Goal: Transaction & Acquisition: Book appointment/travel/reservation

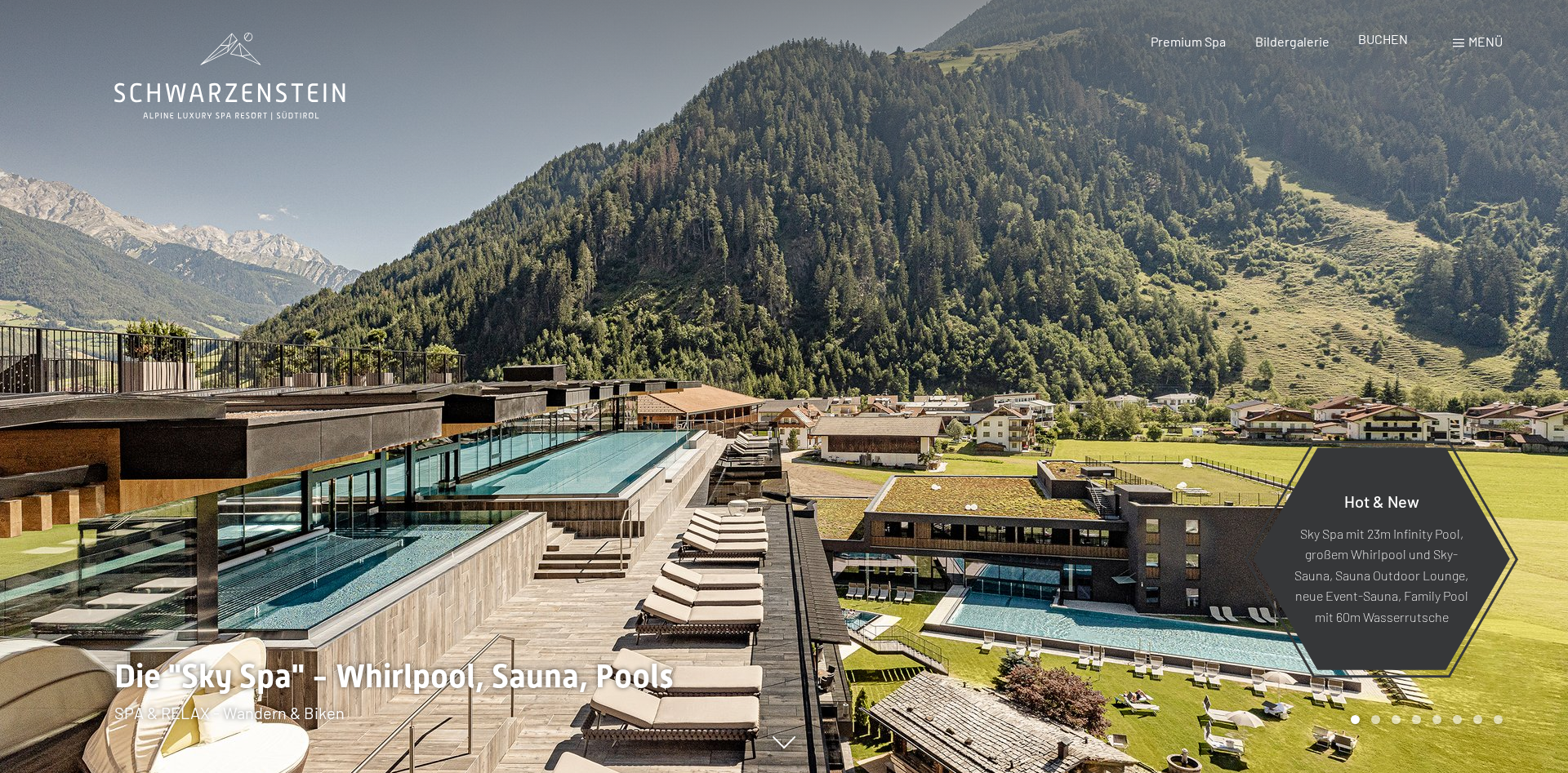
click at [1391, 47] on div "BUCHEN" at bounding box center [1382, 39] width 50 height 18
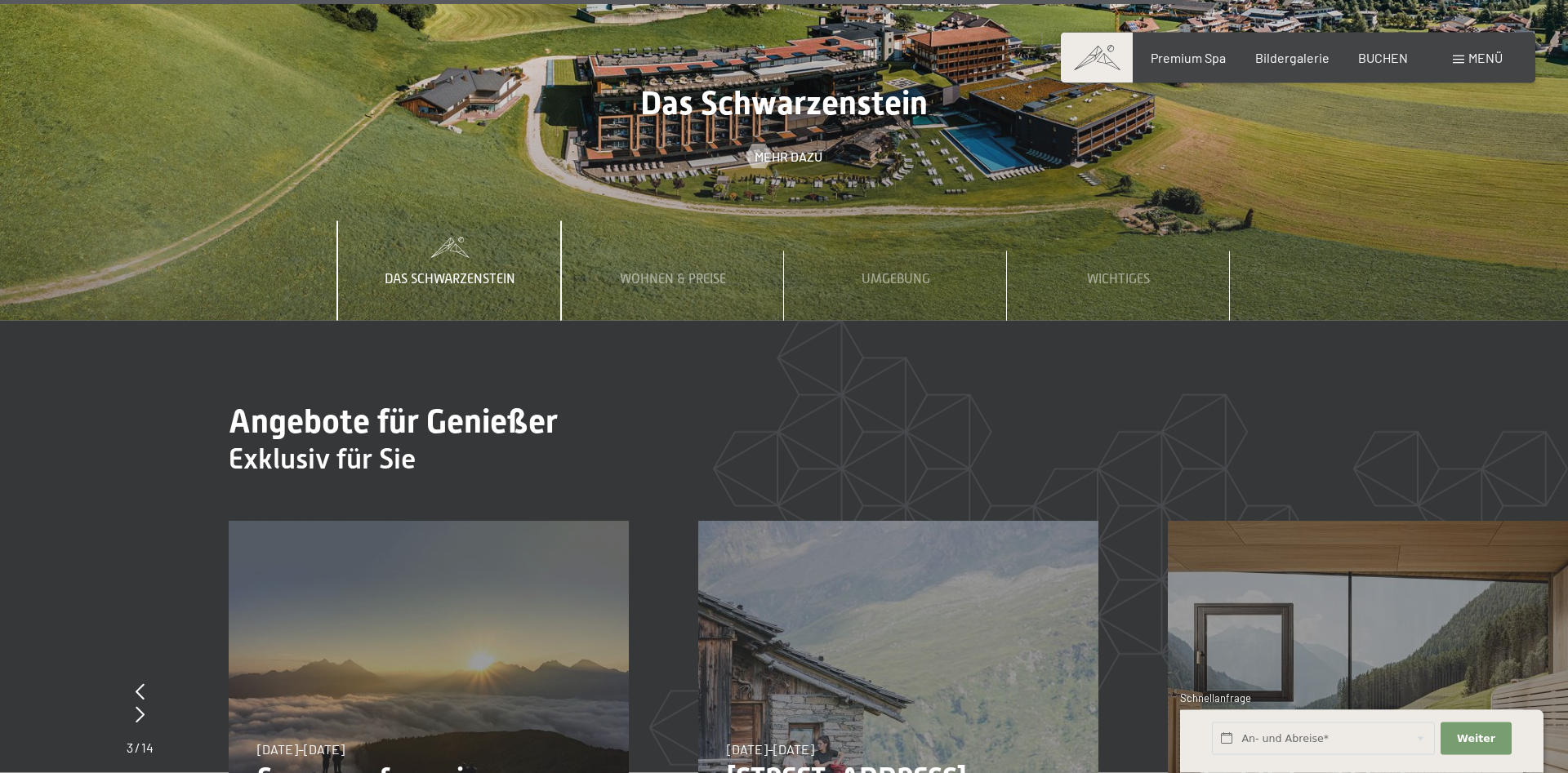
scroll to position [5996, 0]
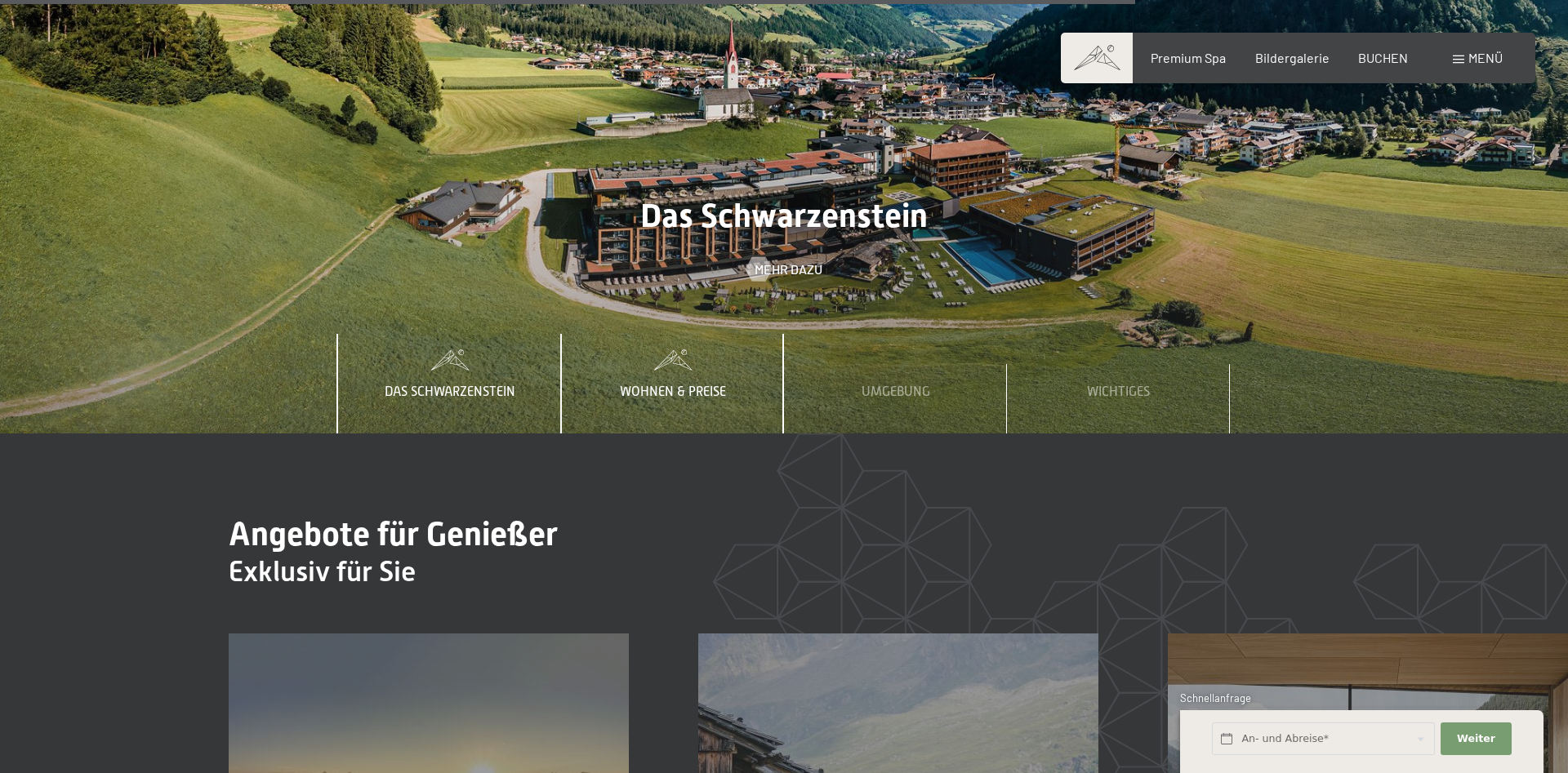
click at [661, 385] on span "Wohnen & Preise" at bounding box center [672, 392] width 106 height 15
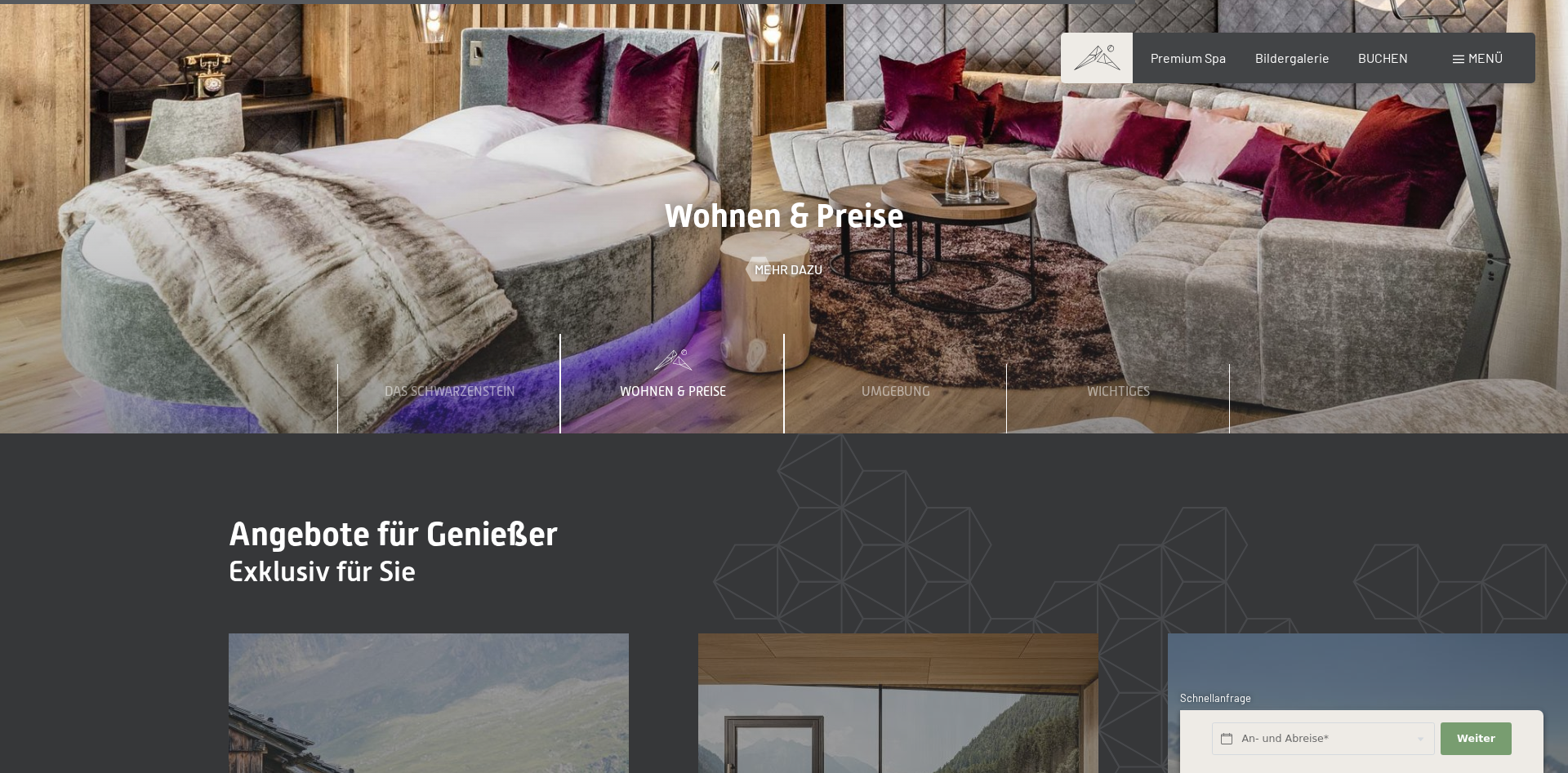
click at [661, 385] on span "Wohnen & Preise" at bounding box center [672, 392] width 106 height 15
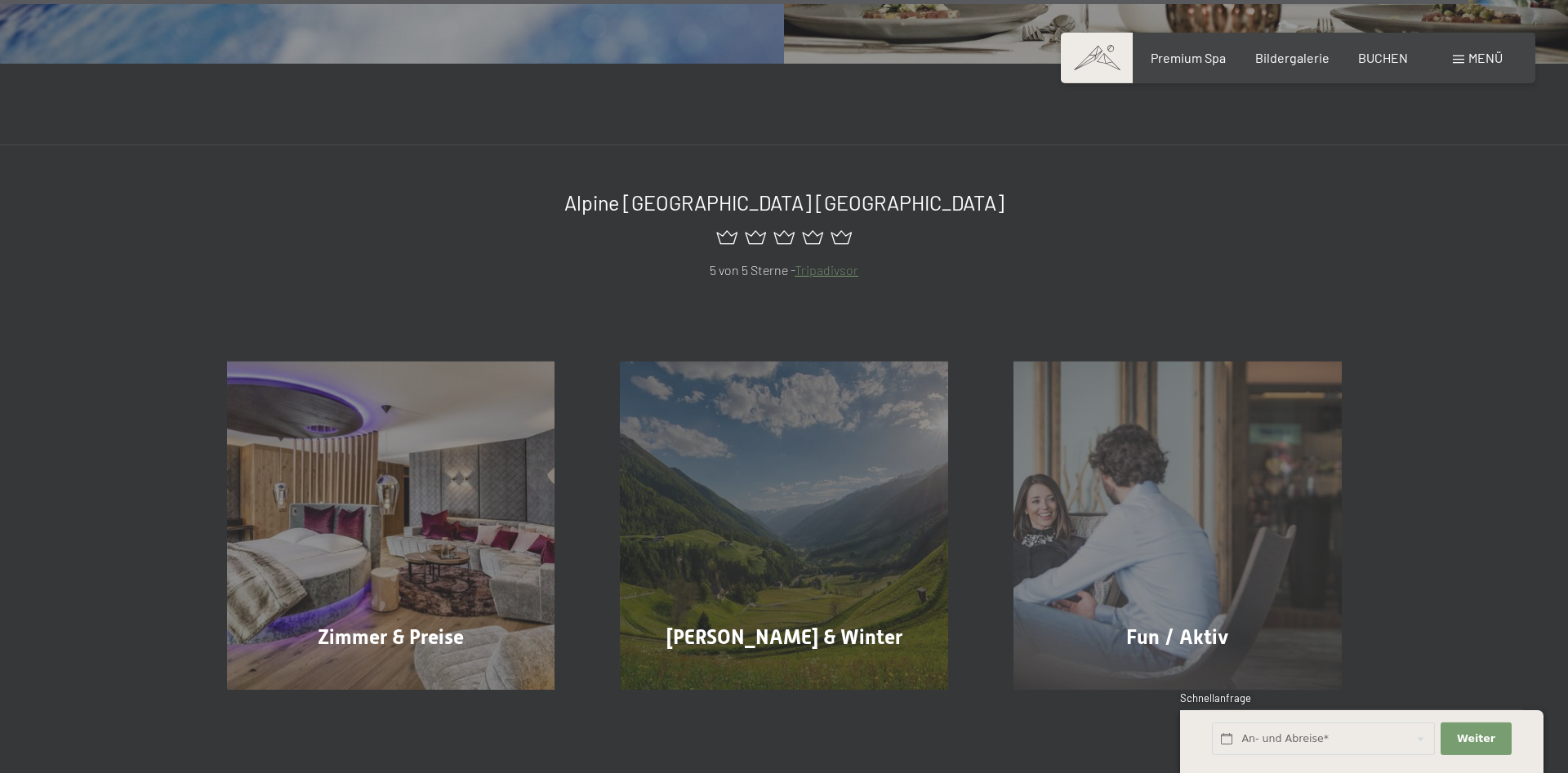
scroll to position [7828, 0]
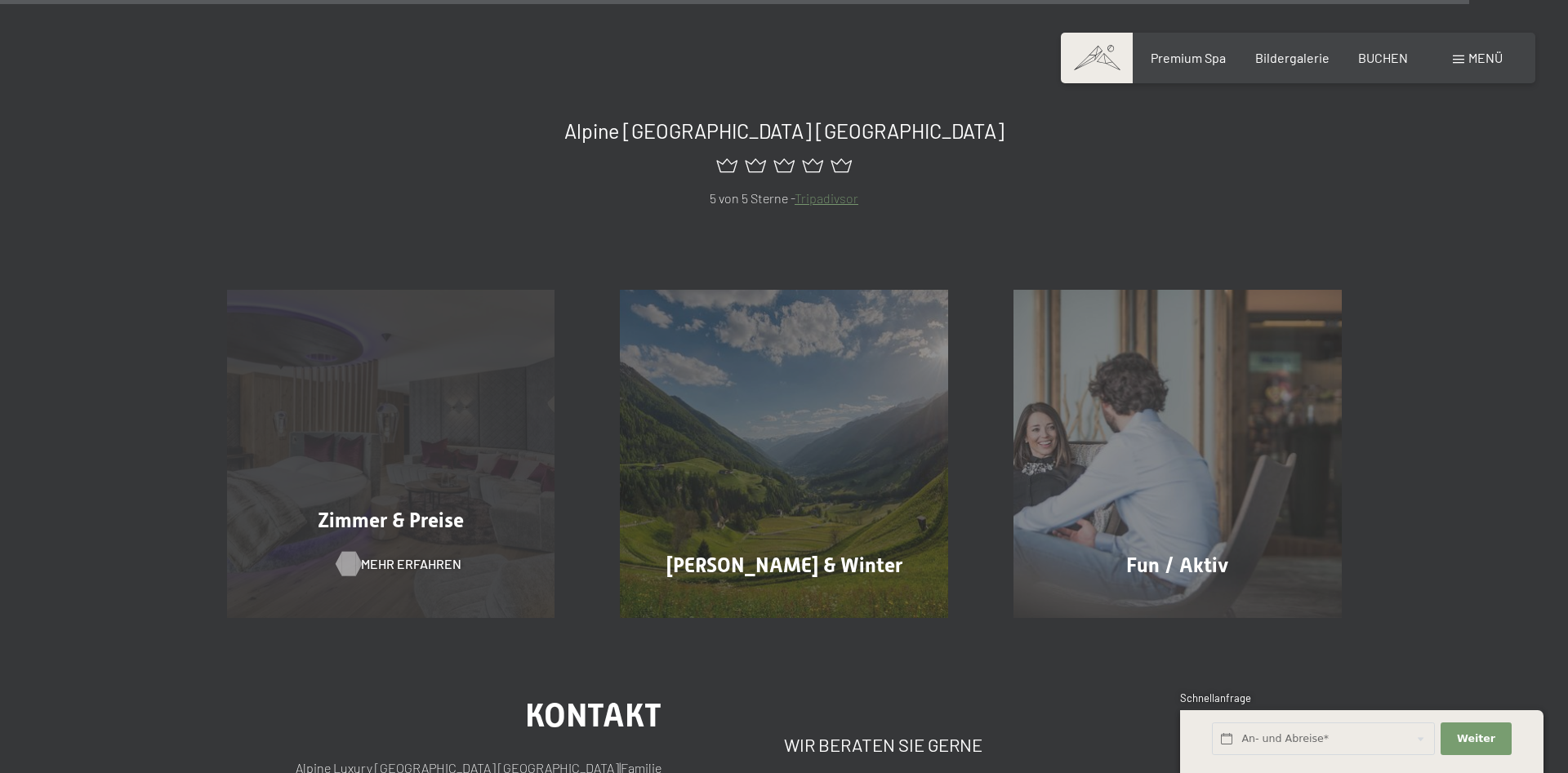
click at [365, 556] on span "Mehr erfahren" at bounding box center [411, 564] width 101 height 18
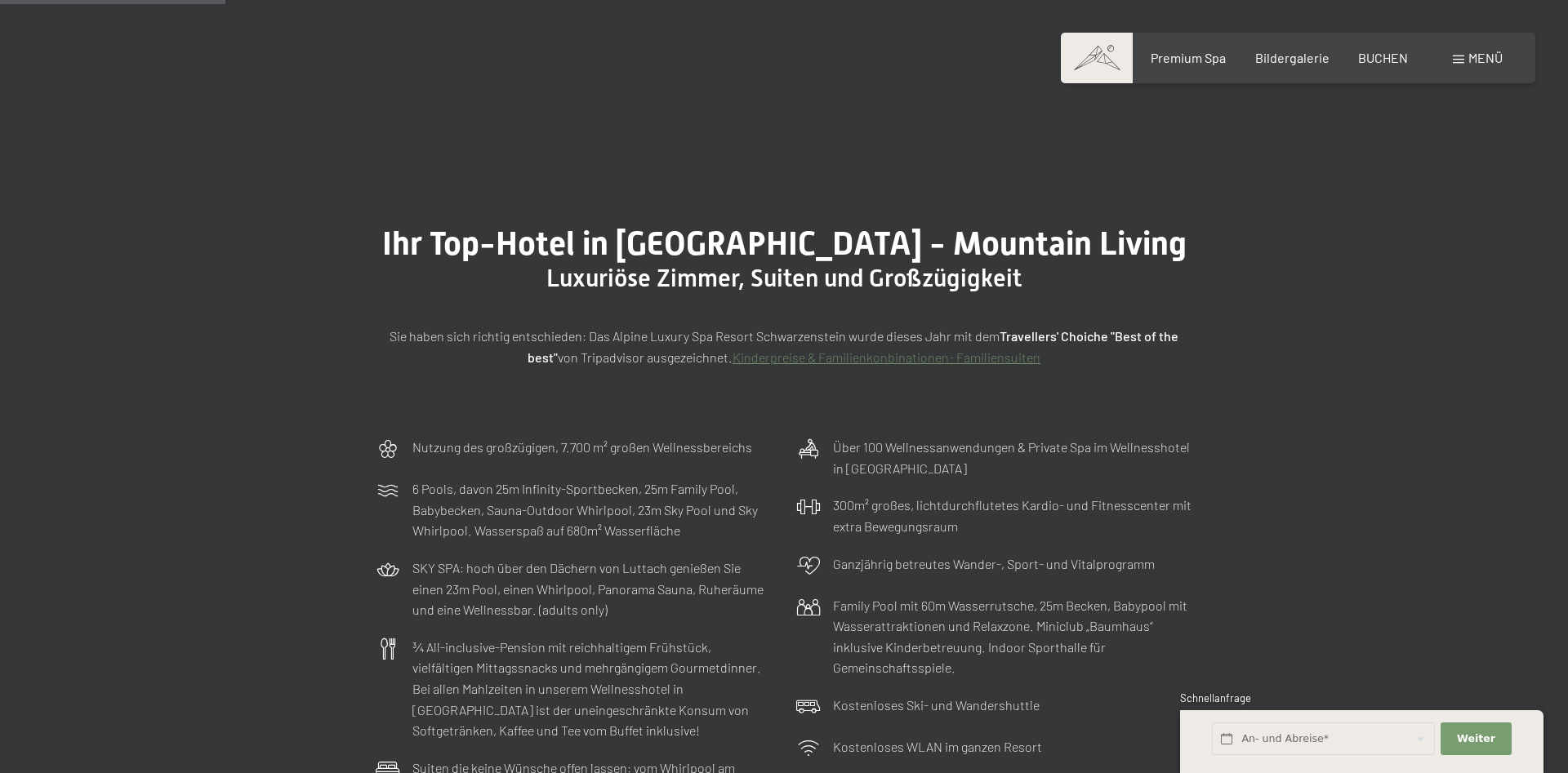
scroll to position [749, 0]
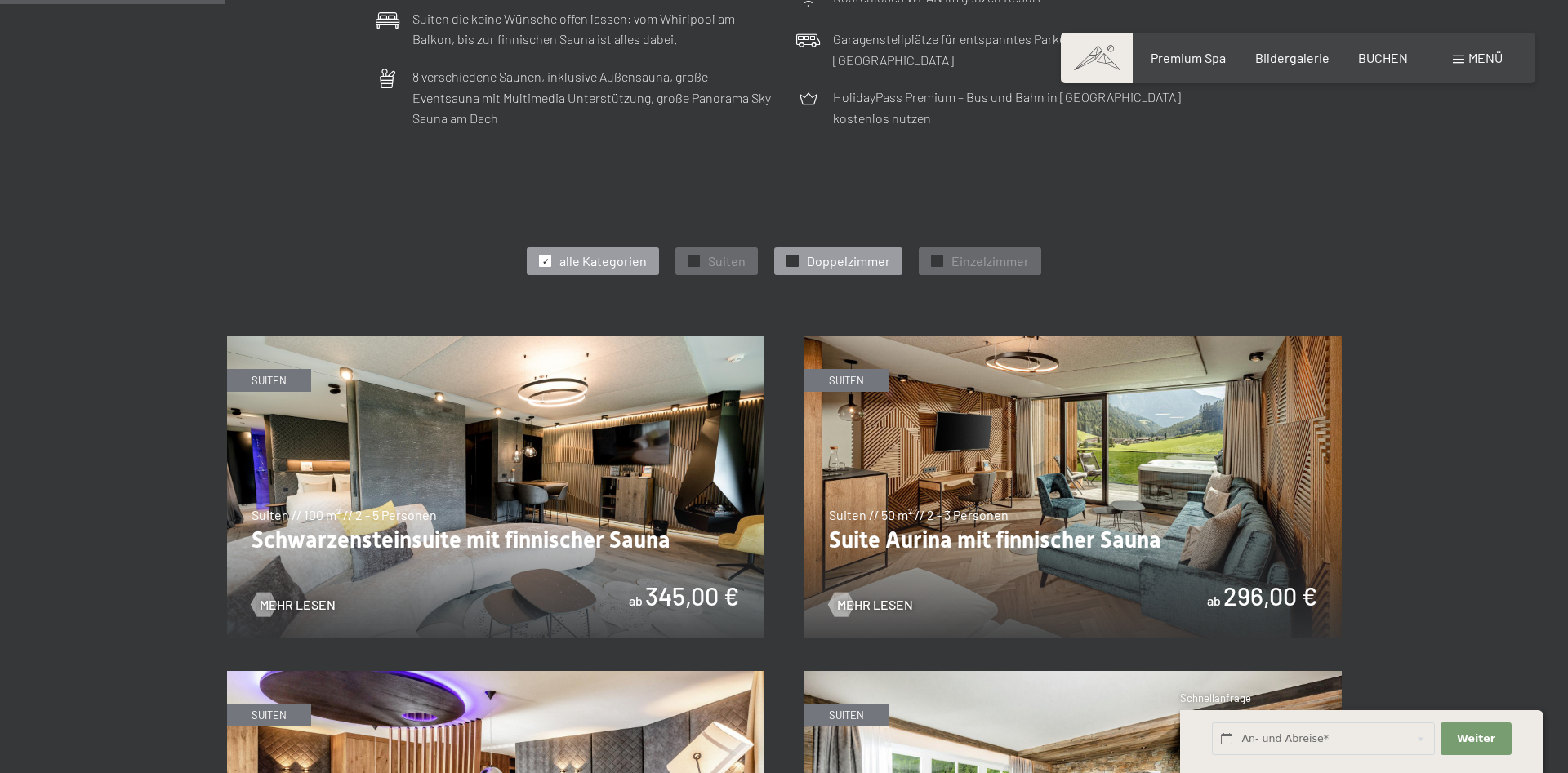
click at [790, 261] on span "✓" at bounding box center [792, 261] width 6 height 11
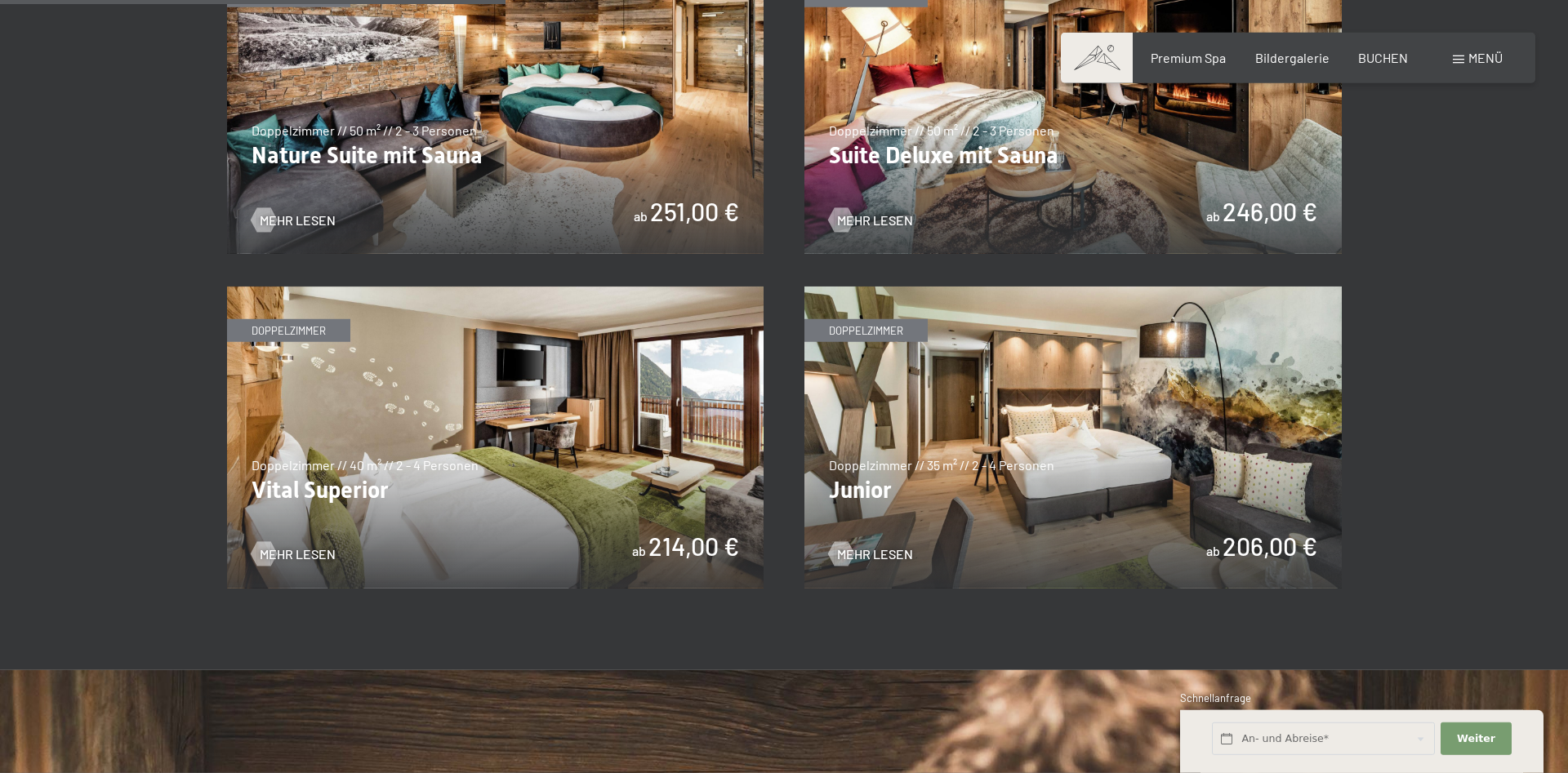
scroll to position [1166, 0]
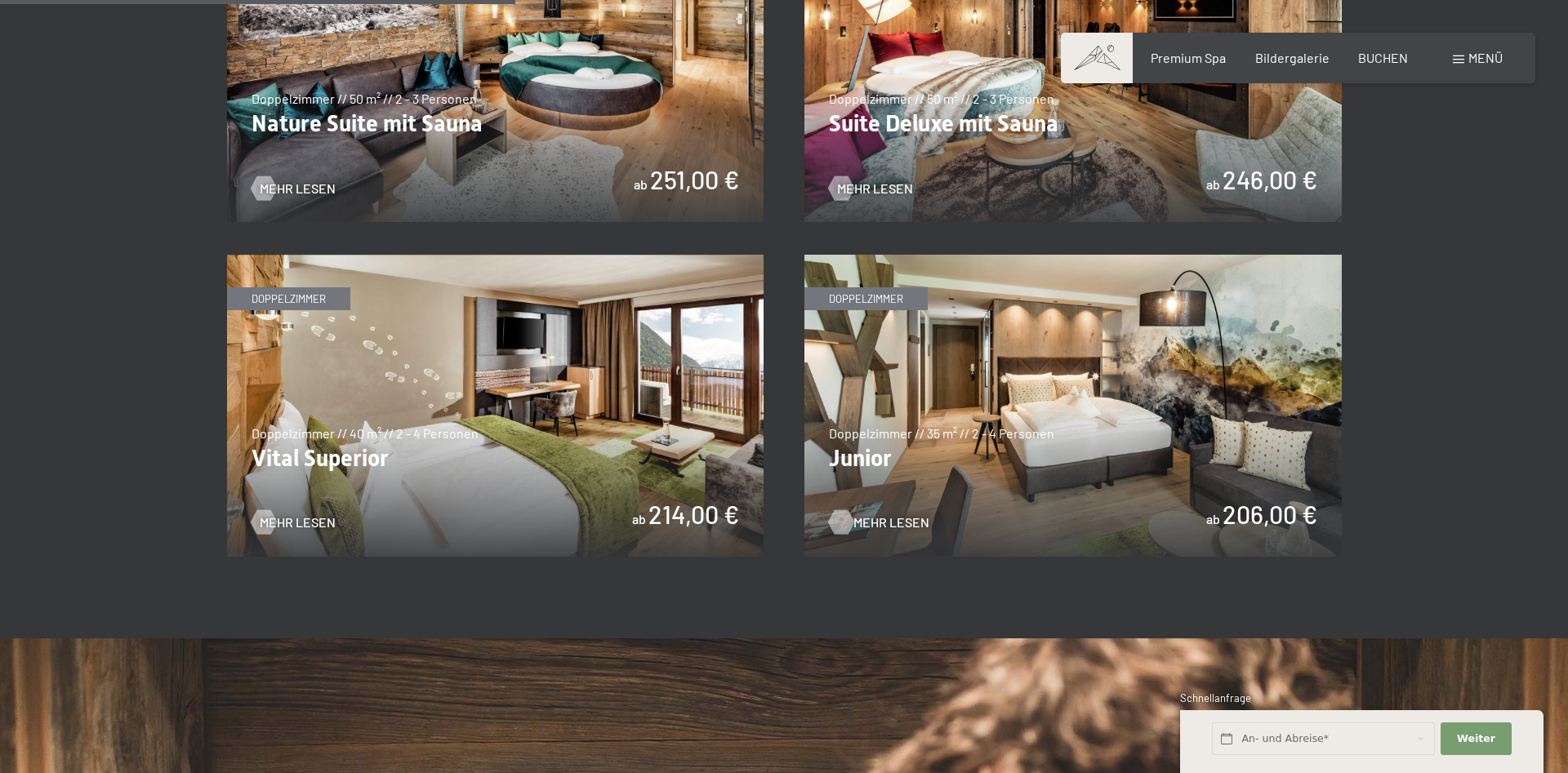
click at [875, 521] on span "Mehr Lesen" at bounding box center [891, 522] width 76 height 18
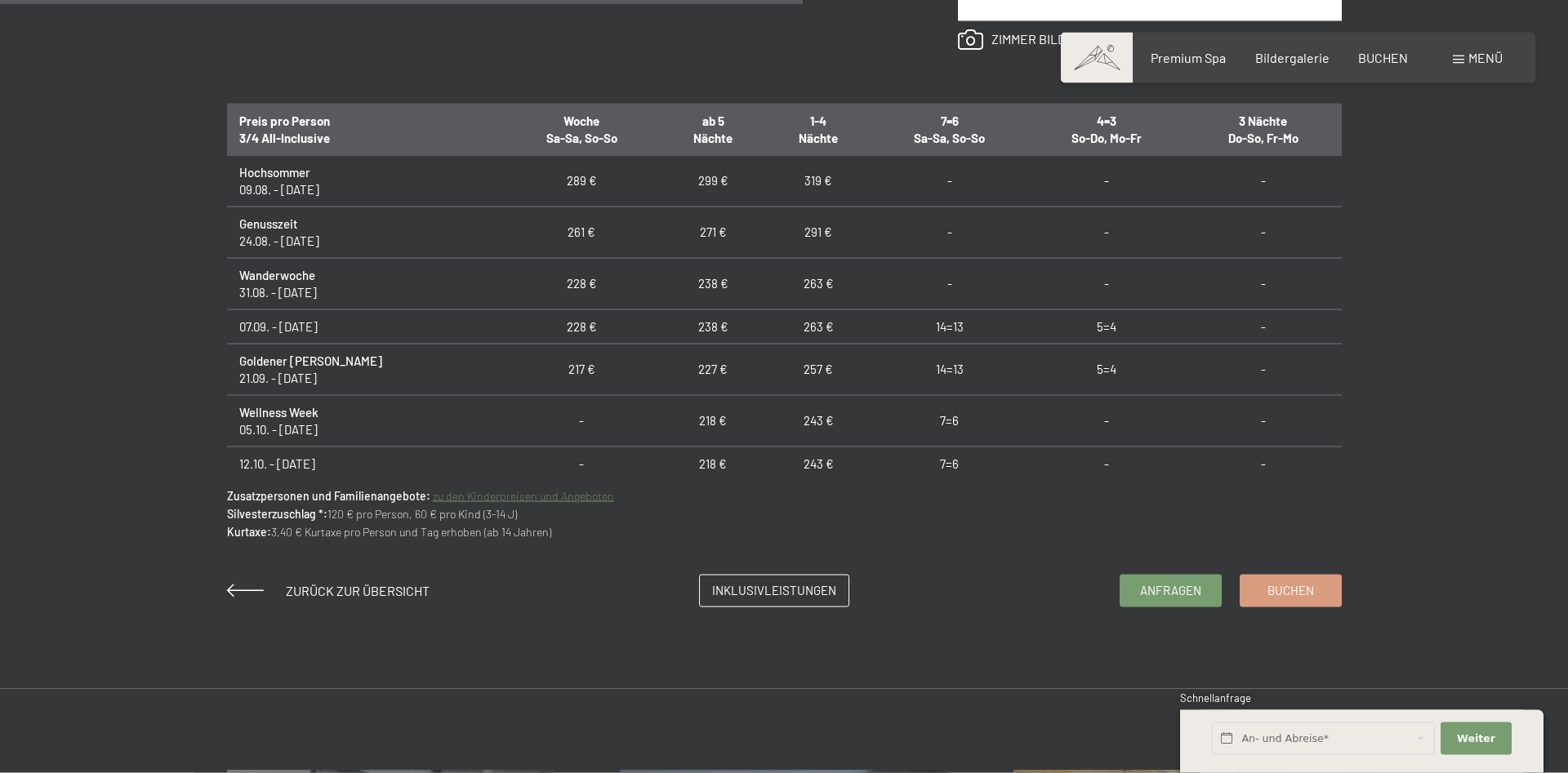
scroll to position [1082, 0]
